Goal: Information Seeking & Learning: Learn about a topic

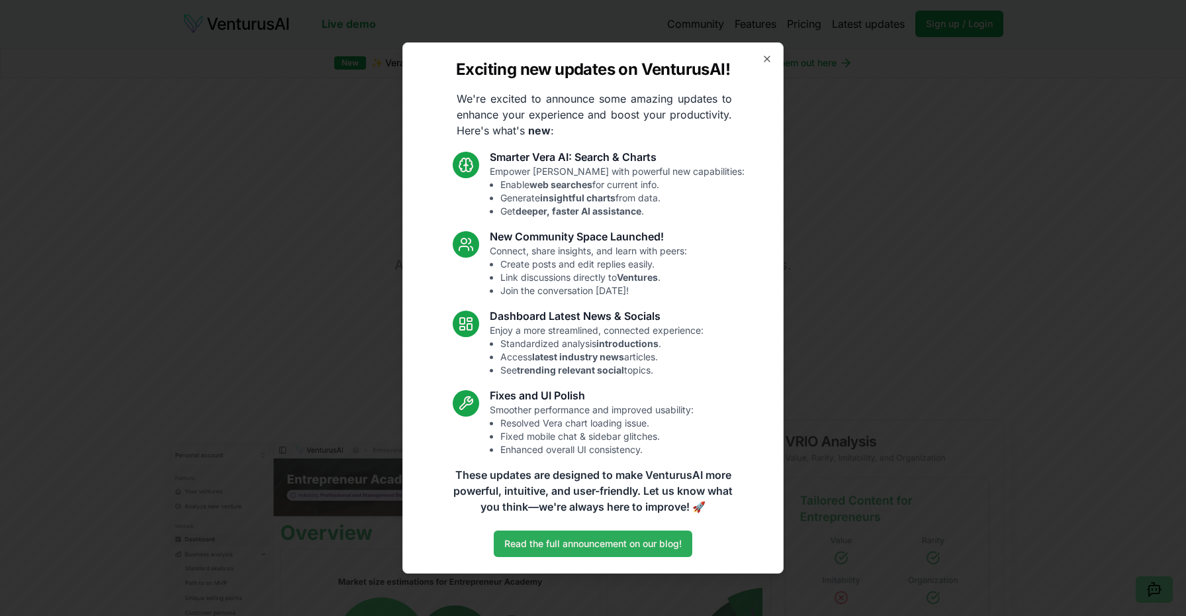
click at [573, 534] on link "Read the full announcement on our blog!" at bounding box center [593, 543] width 199 height 26
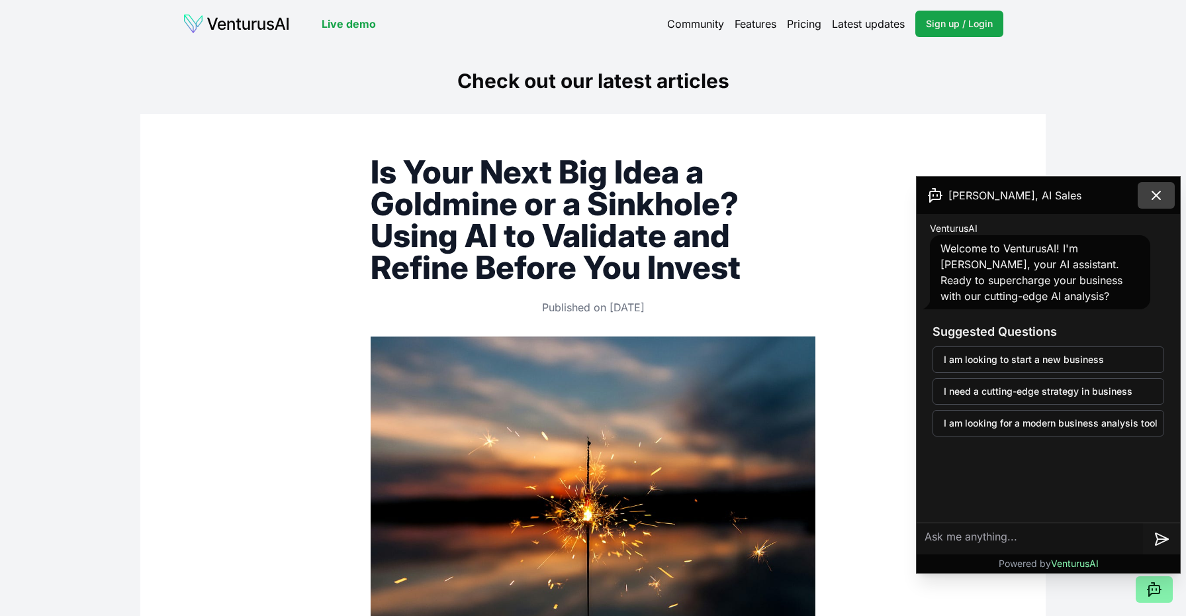
click at [1160, 199] on icon at bounding box center [1157, 195] width 8 height 8
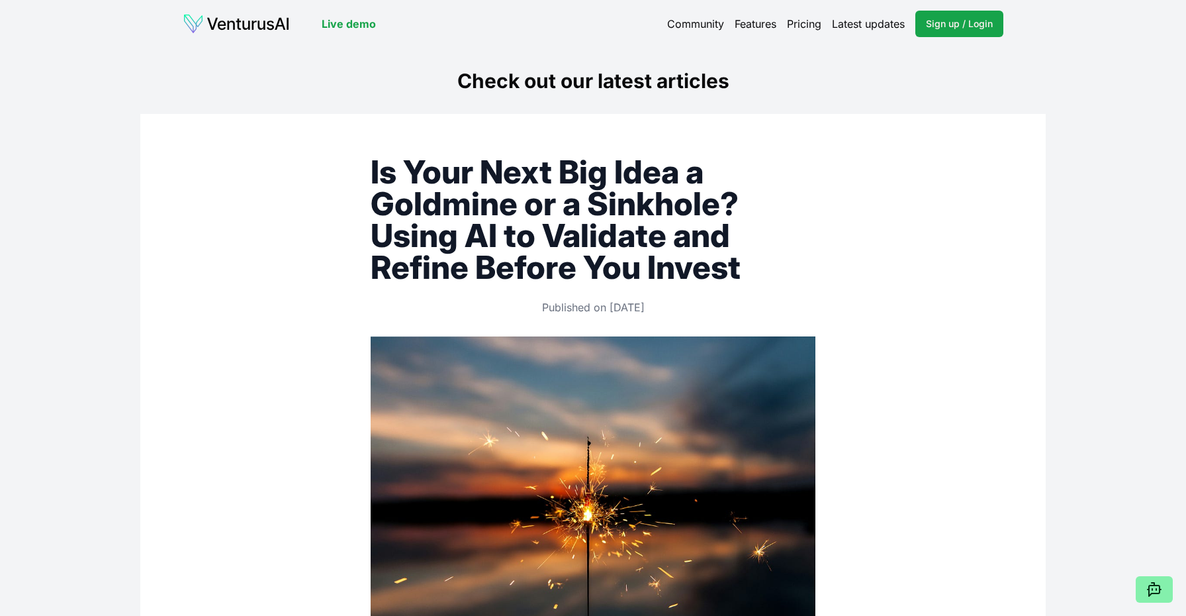
click at [800, 20] on link "Pricing" at bounding box center [804, 24] width 34 height 16
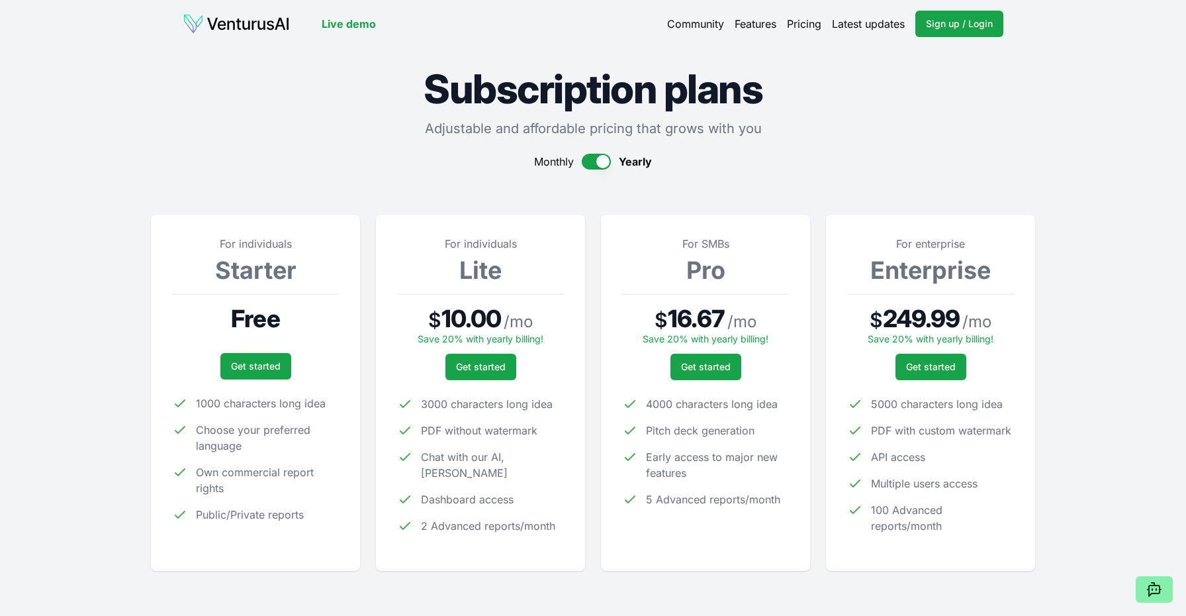
click at [738, 21] on link "Features" at bounding box center [756, 24] width 42 height 16
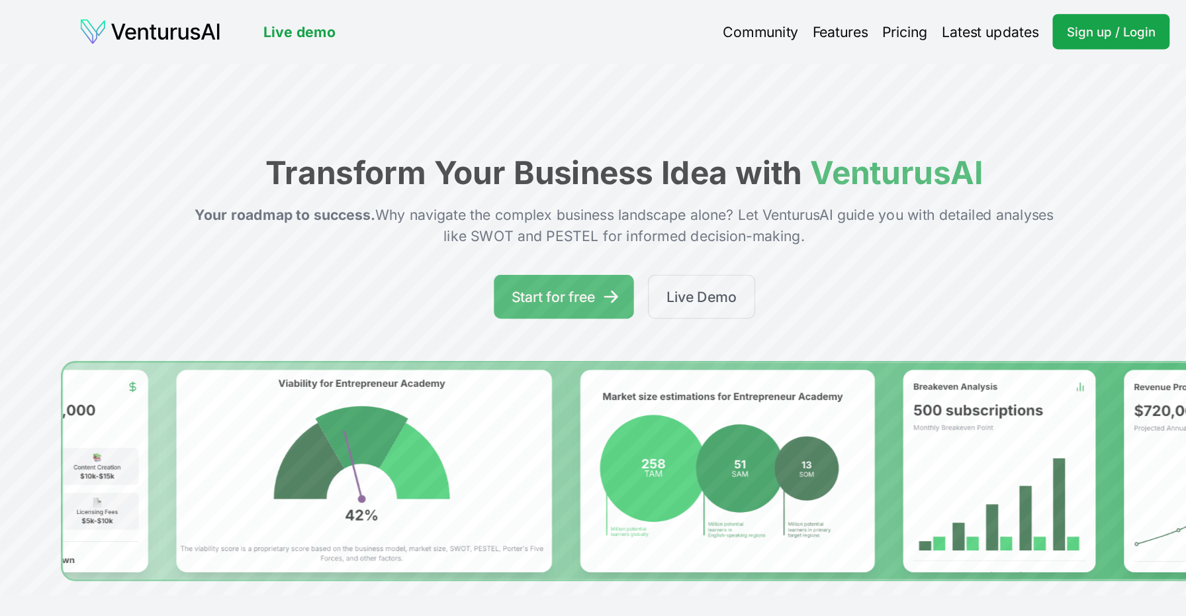
click at [322, 23] on link "Live demo" at bounding box center [349, 24] width 54 height 16
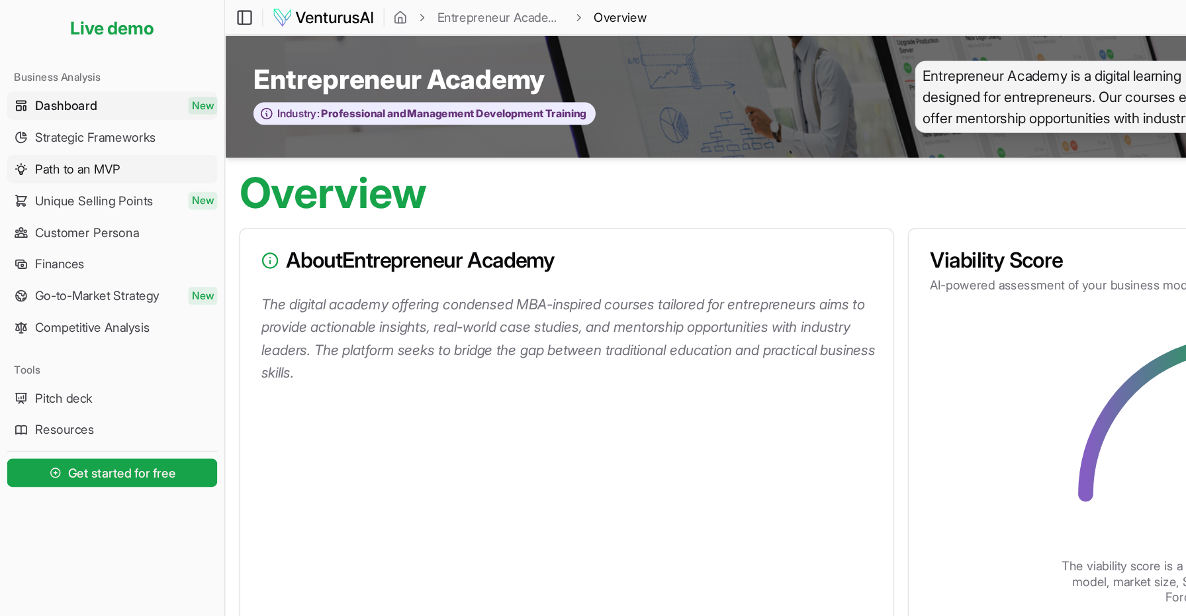
click at [101, 132] on link "Path to an MVP" at bounding box center [84, 127] width 158 height 21
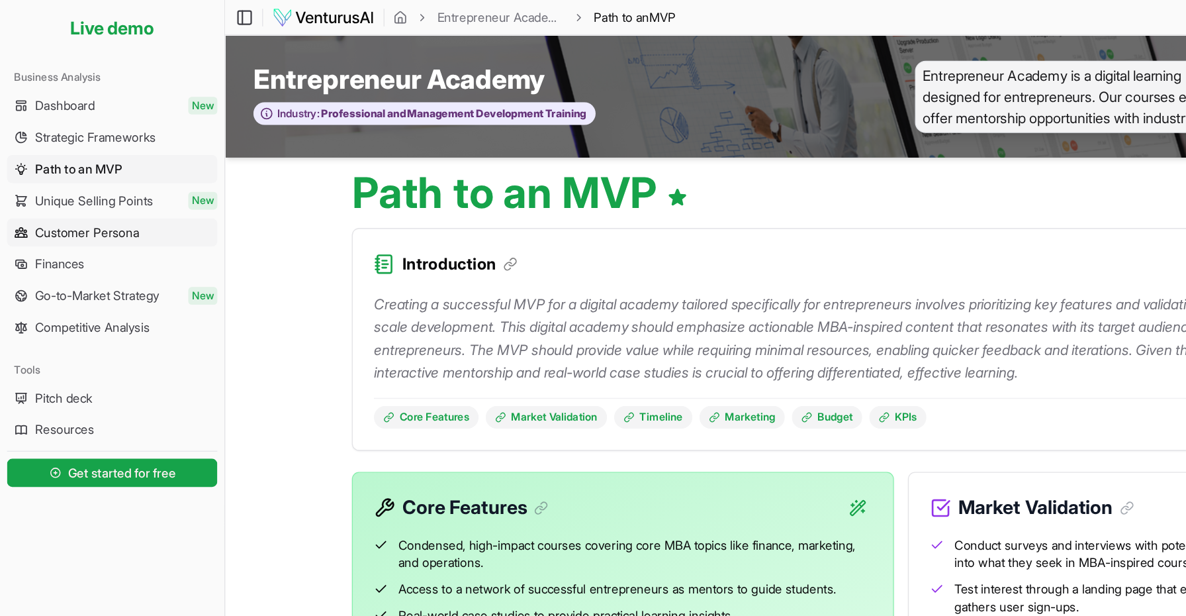
click at [104, 175] on span "Customer Persona" at bounding box center [65, 174] width 78 height 13
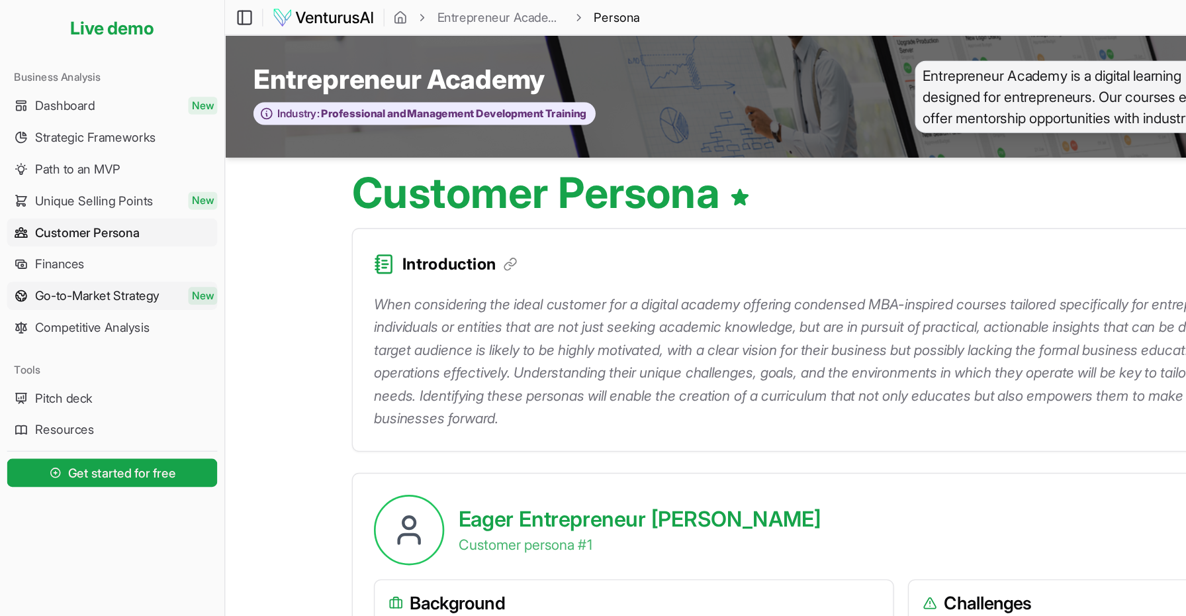
click at [87, 226] on span "Go-to-Market Strategy" at bounding box center [72, 222] width 93 height 13
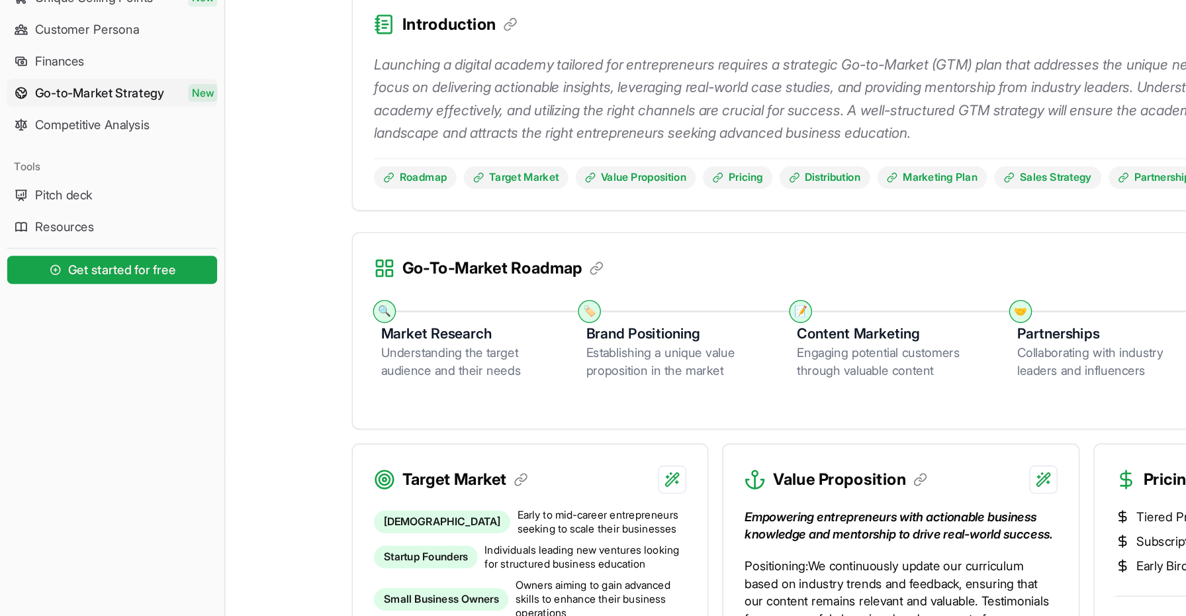
scroll to position [52, 0]
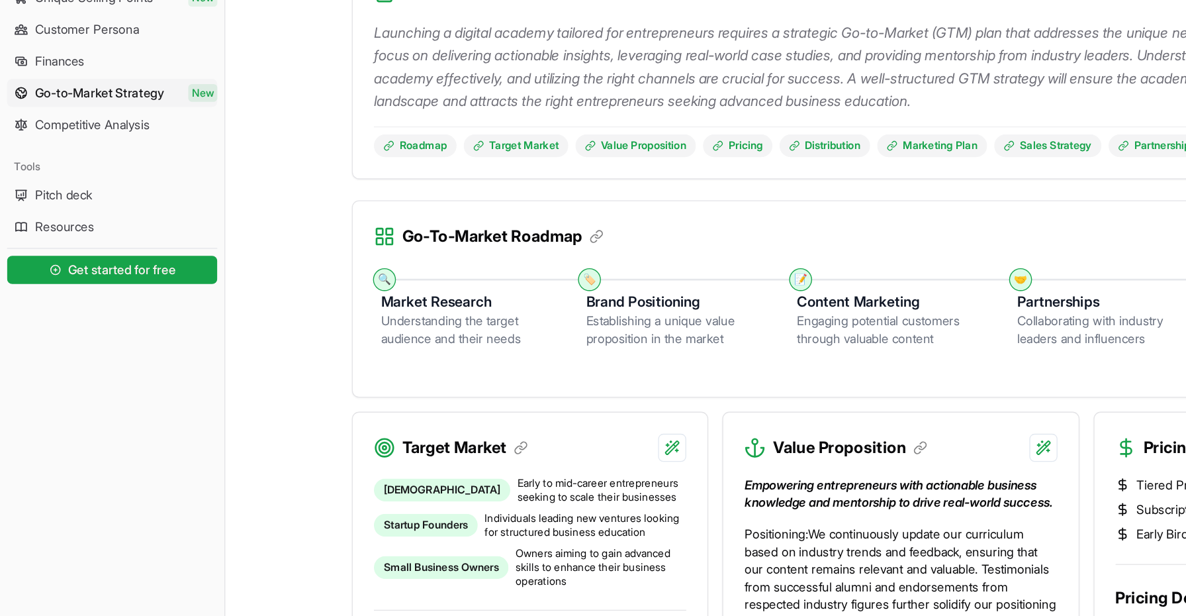
click at [340, 371] on h3 "Market Research" at bounding box center [353, 379] width 133 height 16
click at [494, 371] on h3 "Brand Positioning" at bounding box center [510, 379] width 138 height 16
click at [497, 371] on h3 "Brand Positioning" at bounding box center [510, 379] width 138 height 16
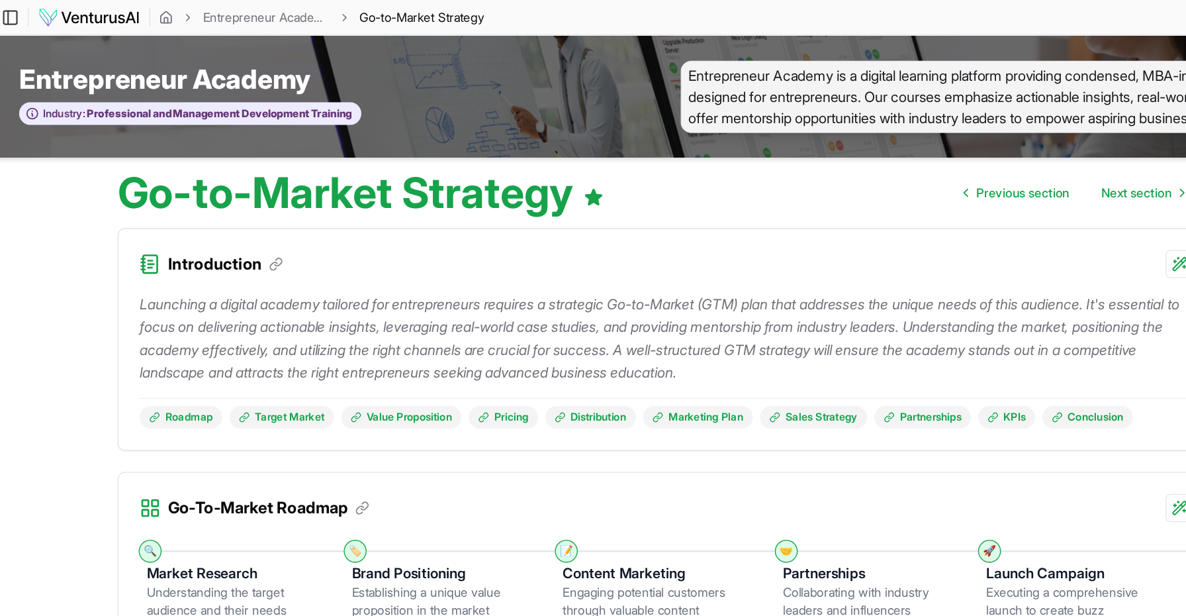
scroll to position [0, 0]
click at [587, 309] on link "Distribution" at bounding box center [621, 313] width 68 height 17
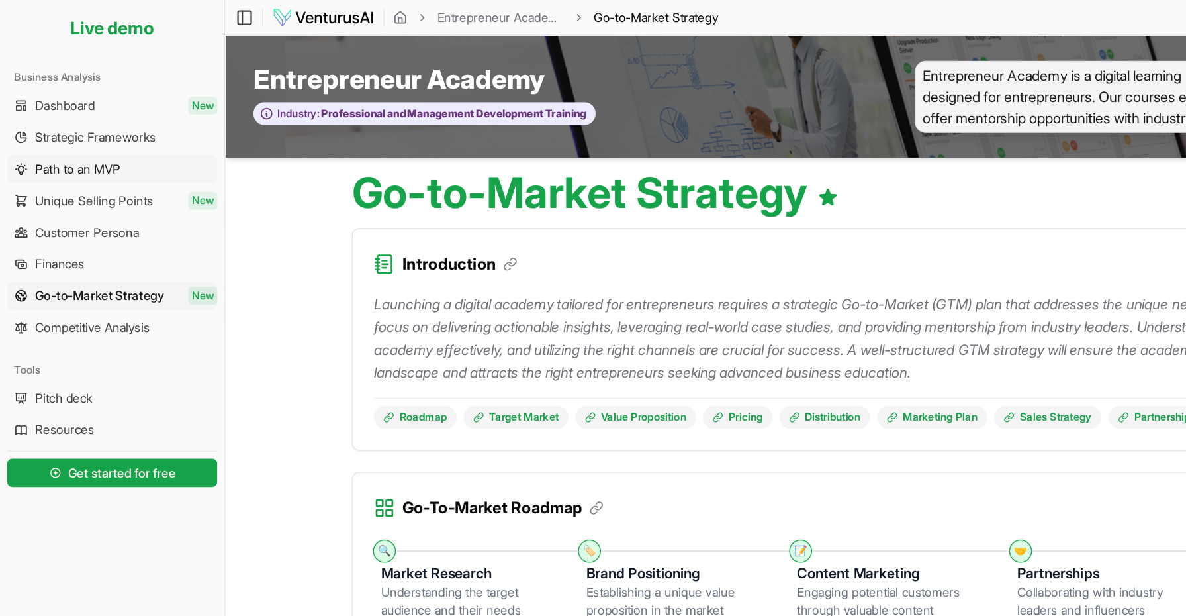
click at [54, 121] on span "Path to an MVP" at bounding box center [58, 126] width 64 height 13
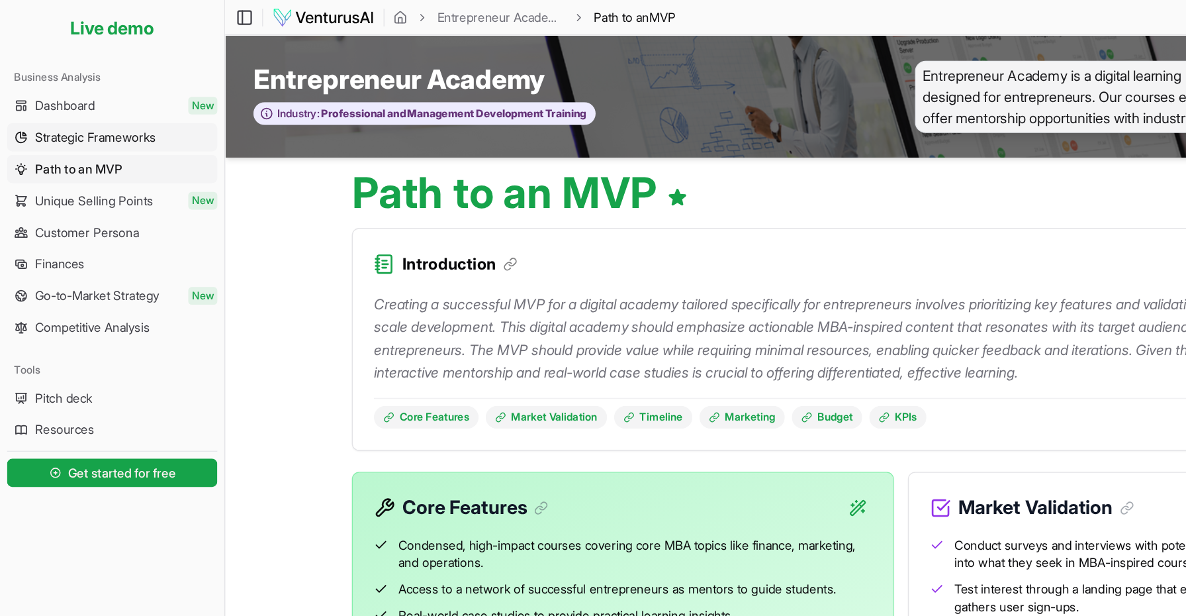
click at [58, 101] on span "Strategic Frameworks" at bounding box center [71, 103] width 91 height 13
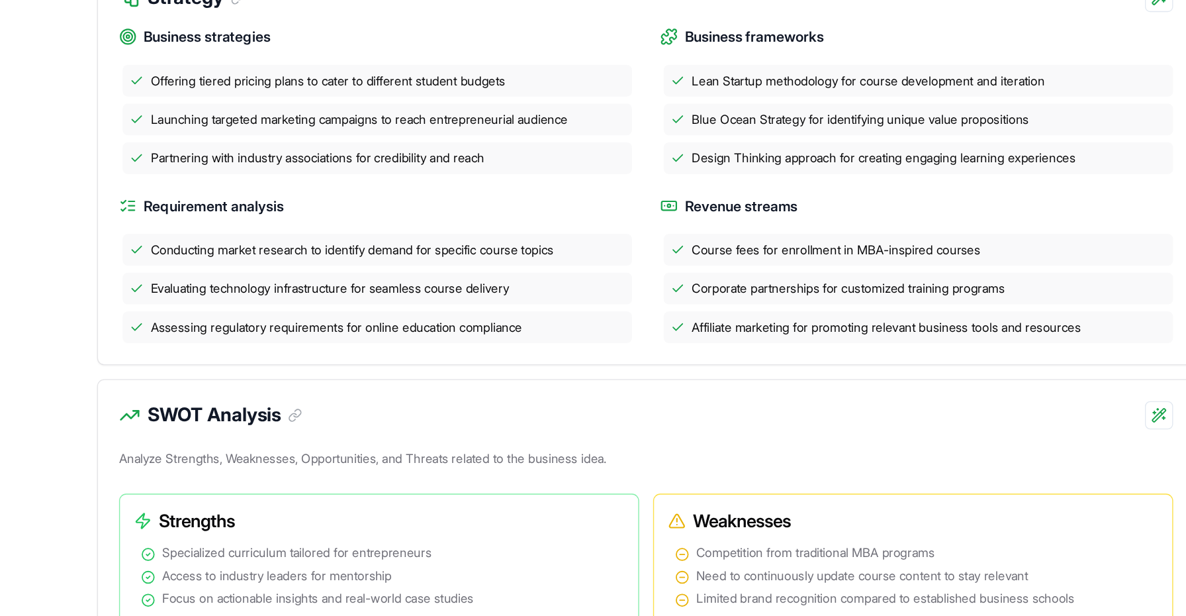
scroll to position [204, 0]
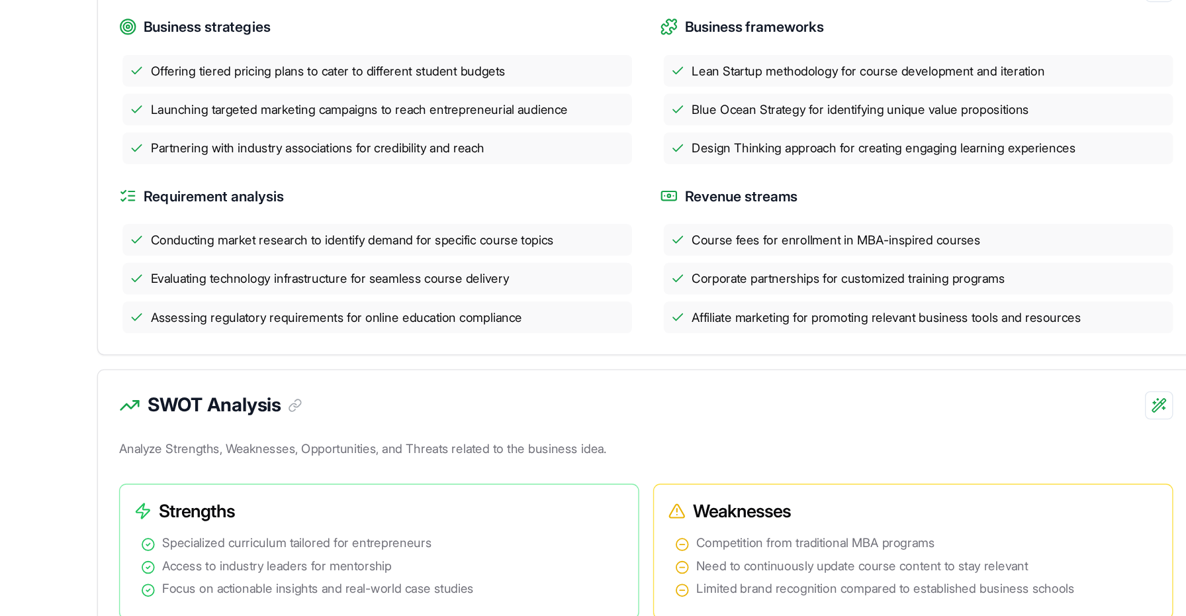
click at [303, 447] on h3 "SWOT Analysis" at bounding box center [361, 457] width 117 height 21
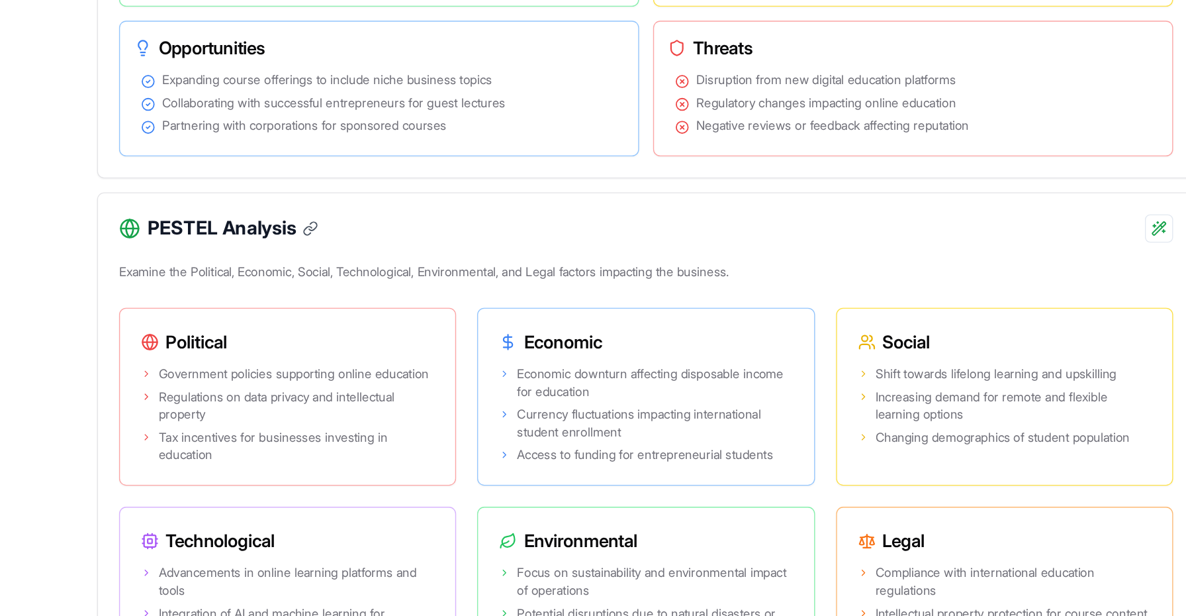
scroll to position [671, 0]
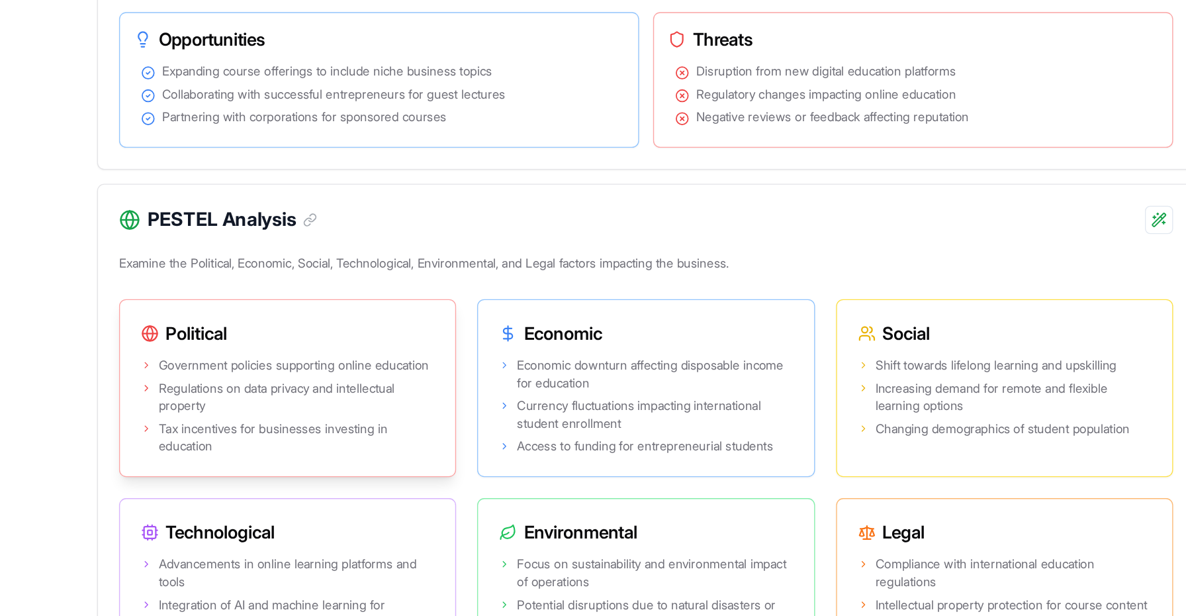
click at [311, 438] on span "Regulations on data privacy and intellectual property" at bounding box center [414, 451] width 207 height 26
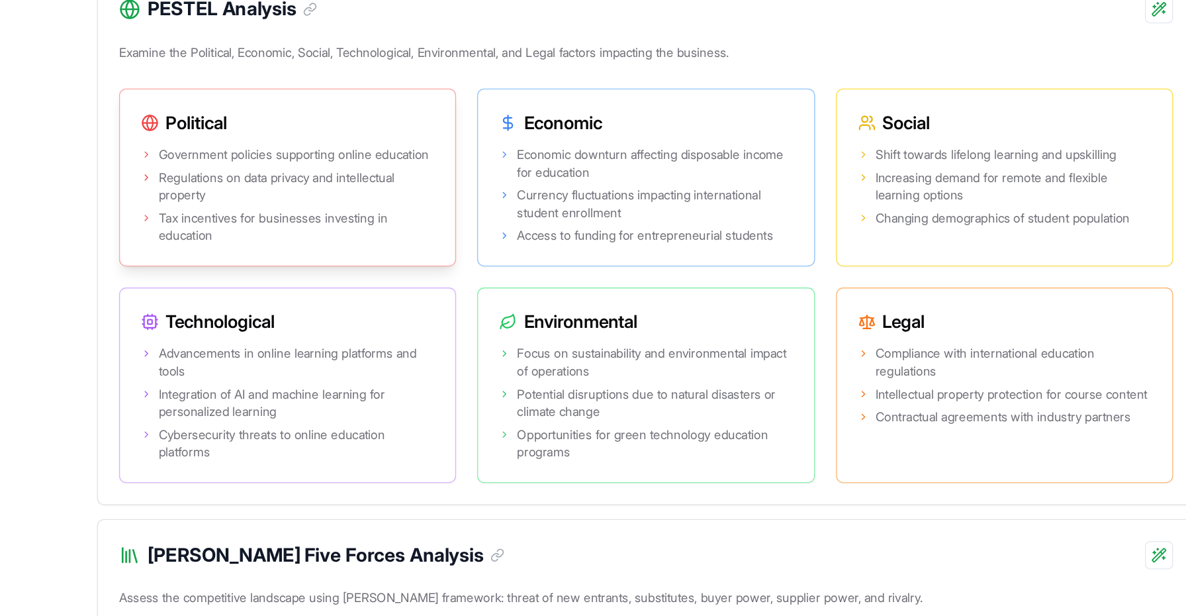
scroll to position [835, 0]
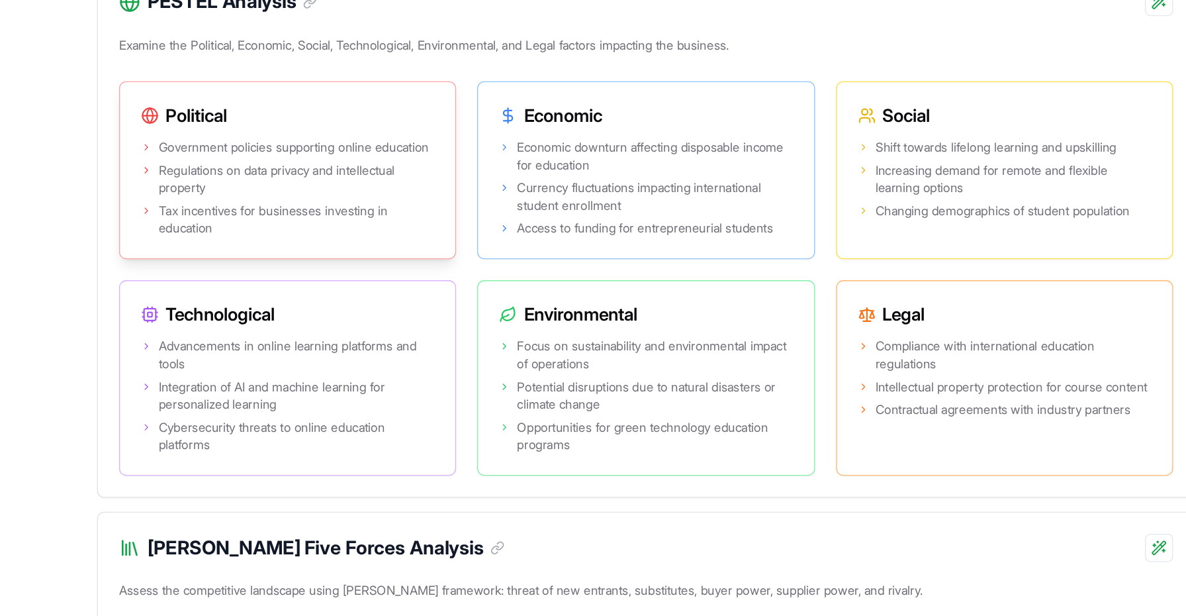
click at [311, 437] on span "Integration of AI and machine learning for personalized learning" at bounding box center [414, 450] width 207 height 26
click at [581, 437] on span "Potential disruptions due to natural disasters or climate change" at bounding box center [684, 450] width 207 height 26
click at [837, 406] on ul "Compliance with international education regulations Intellectual property prote…" at bounding box center [947, 436] width 220 height 61
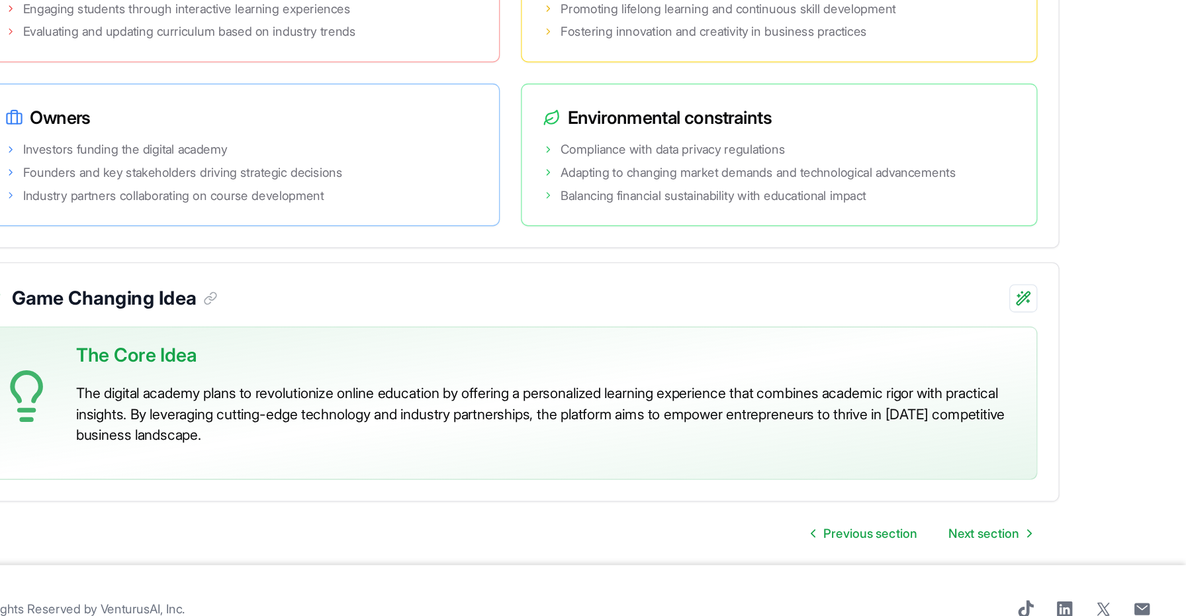
scroll to position [2307, 0]
click at [1008, 519] on span "Next section" at bounding box center [1034, 525] width 53 height 13
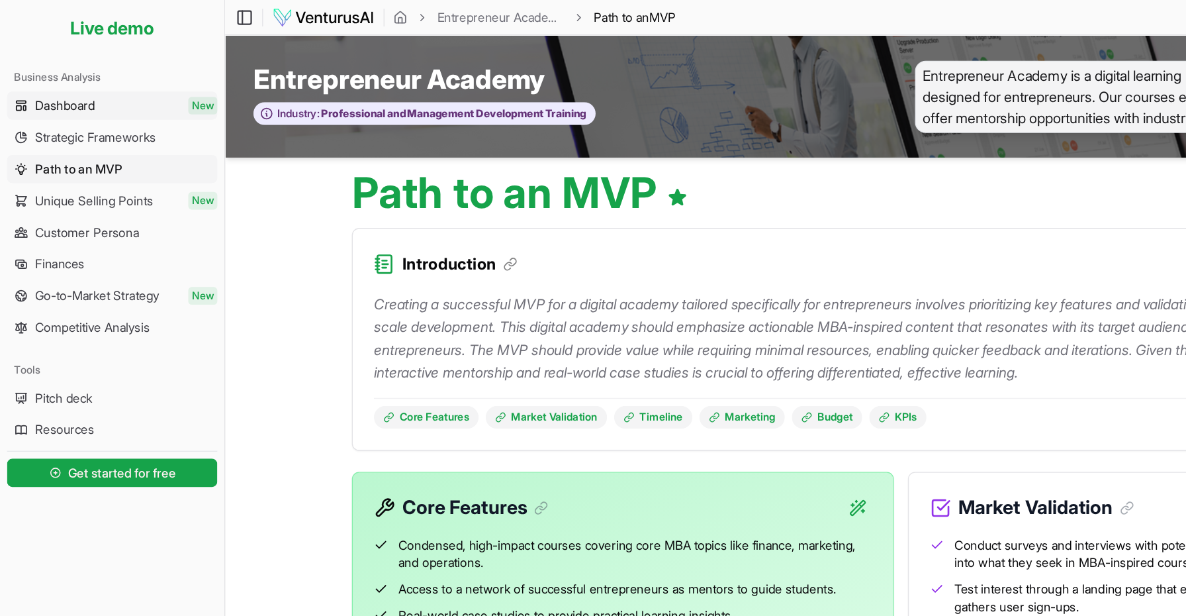
click at [65, 80] on span "Dashboard" at bounding box center [48, 79] width 45 height 13
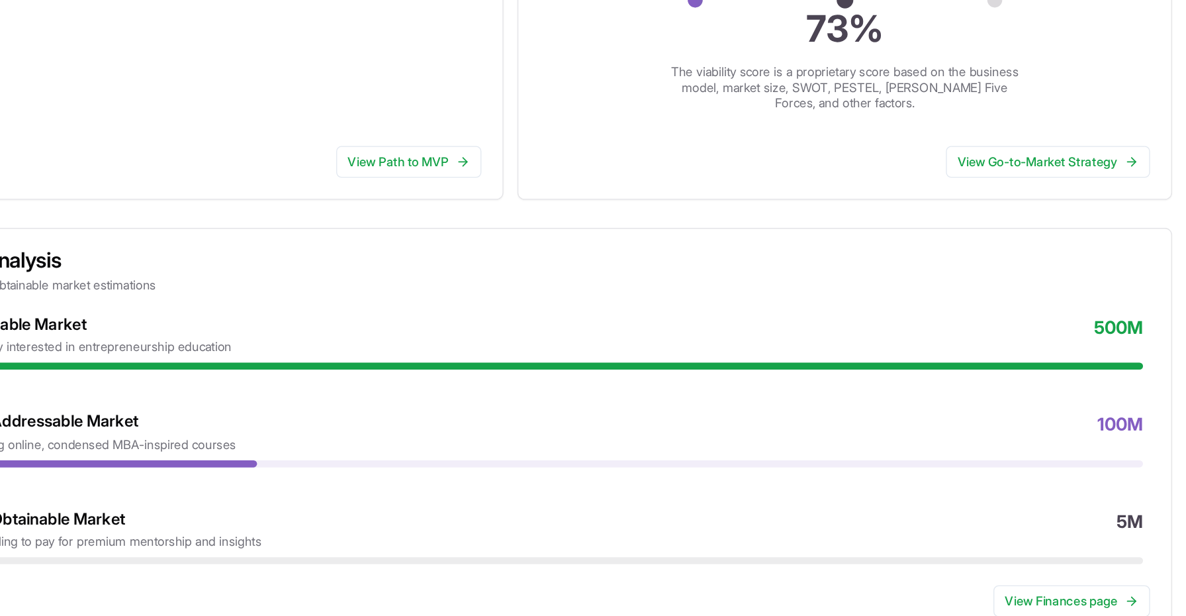
scroll to position [338, 0]
